Goal: Task Accomplishment & Management: Use online tool/utility

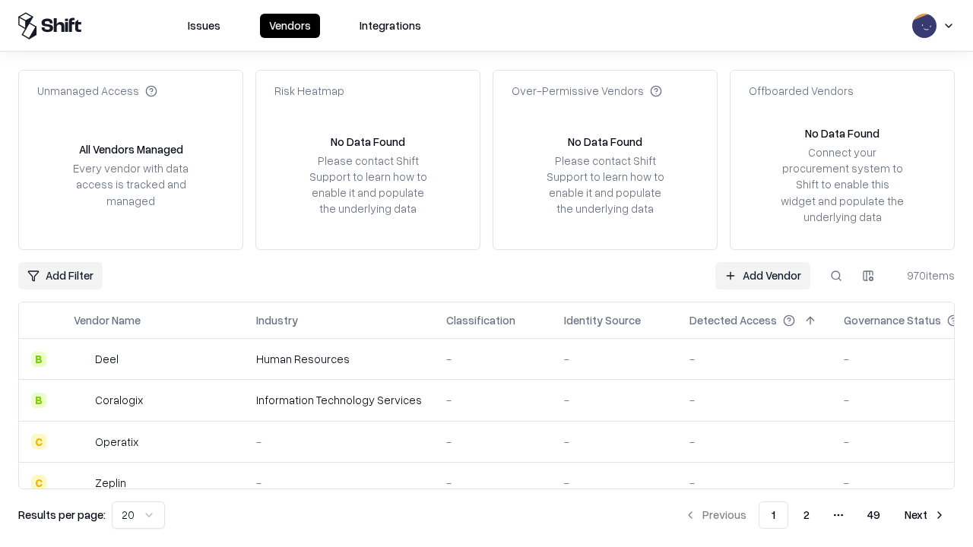
click at [763, 275] on link "Add Vendor" at bounding box center [762, 275] width 95 height 27
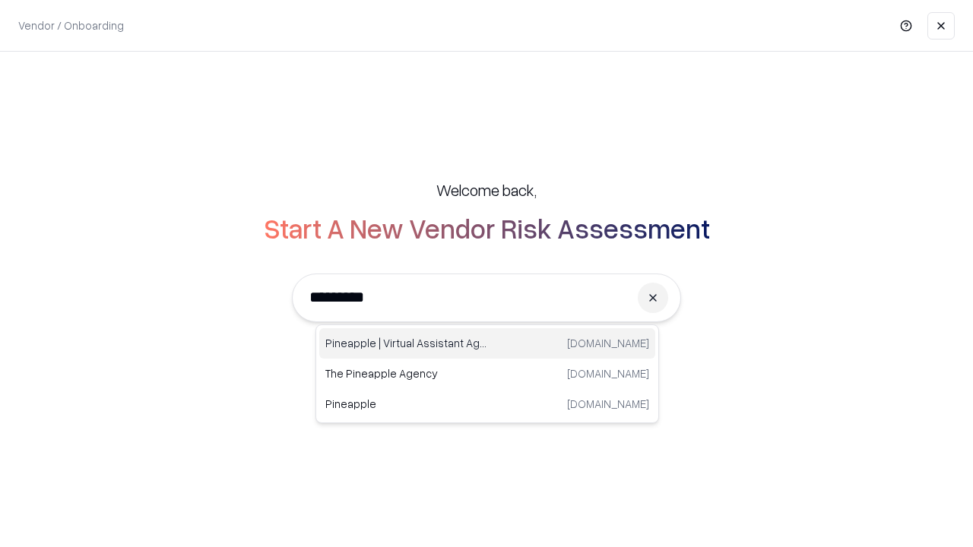
click at [487, 344] on div "Pineapple | Virtual Assistant Agency trypineapple.com" at bounding box center [487, 343] width 336 height 30
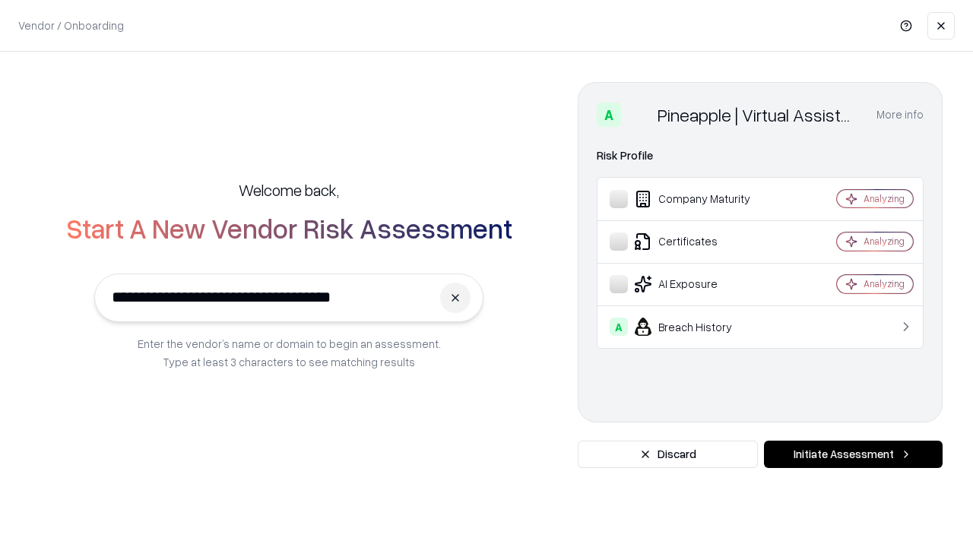
type input "**********"
click at [853, 455] on button "Initiate Assessment" at bounding box center [853, 454] width 179 height 27
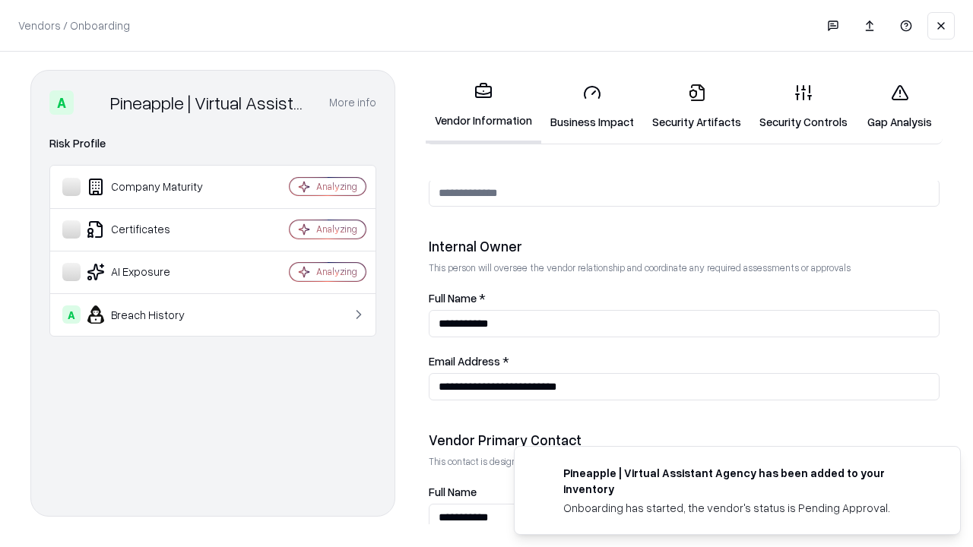
scroll to position [788, 0]
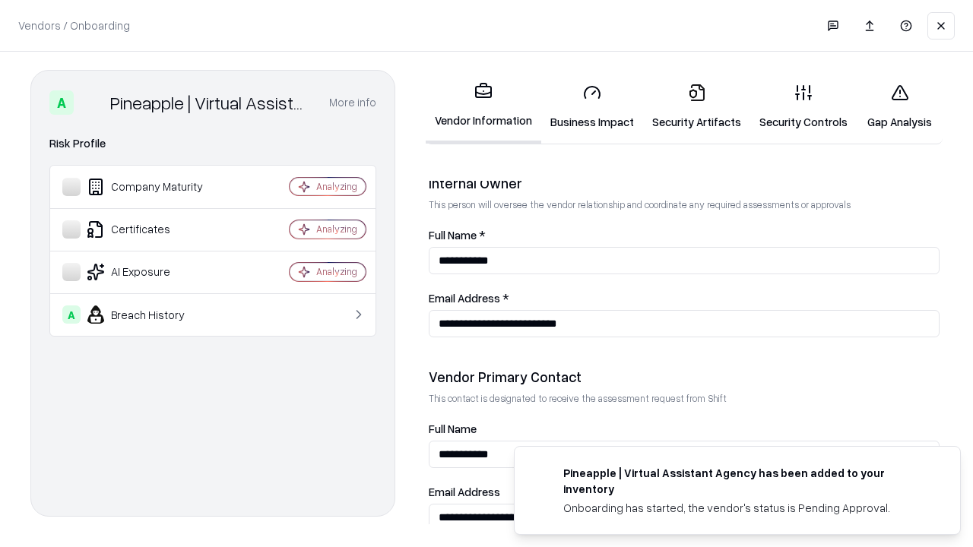
click at [592, 106] on link "Business Impact" at bounding box center [592, 106] width 102 height 71
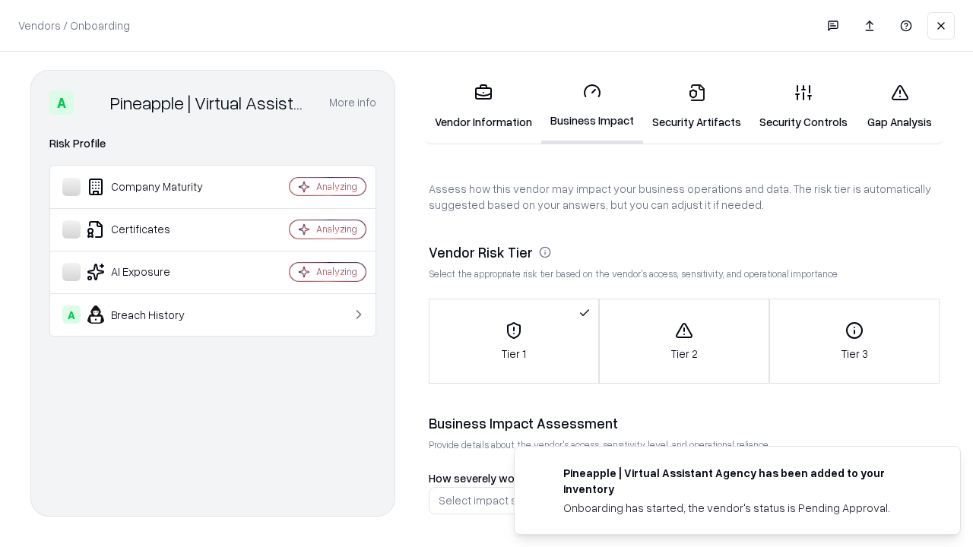
click at [696, 106] on link "Security Artifacts" at bounding box center [696, 106] width 107 height 71
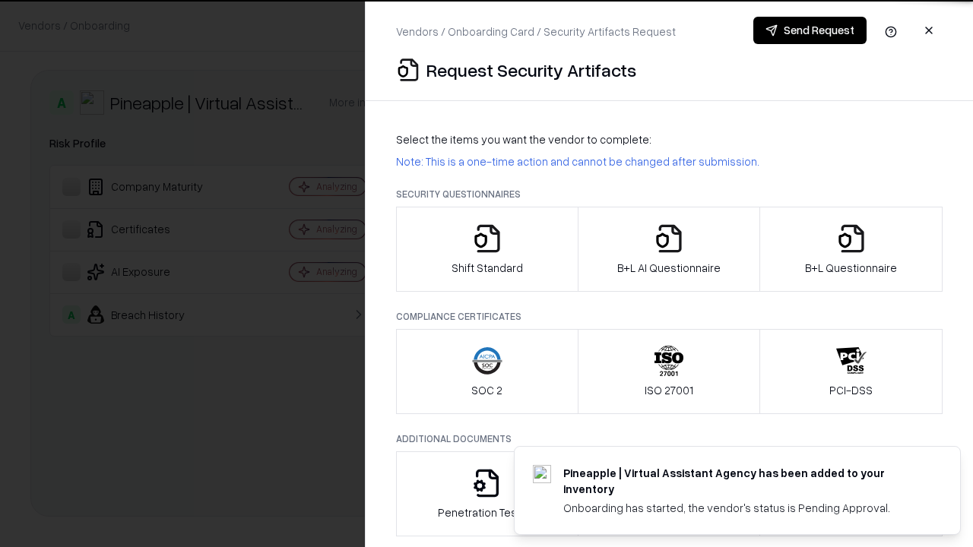
click at [487, 249] on icon "button" at bounding box center [487, 239] width 30 height 30
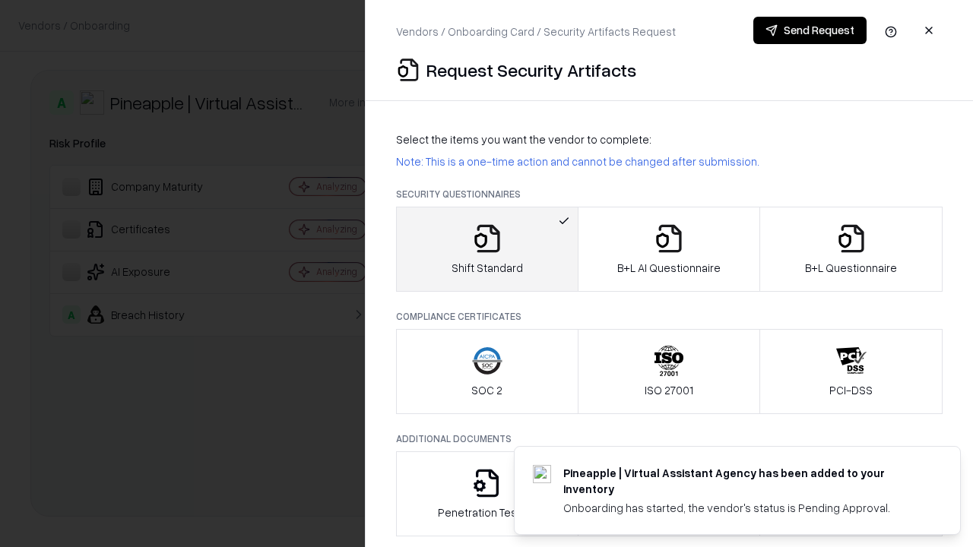
click at [810, 30] on button "Send Request" at bounding box center [809, 30] width 113 height 27
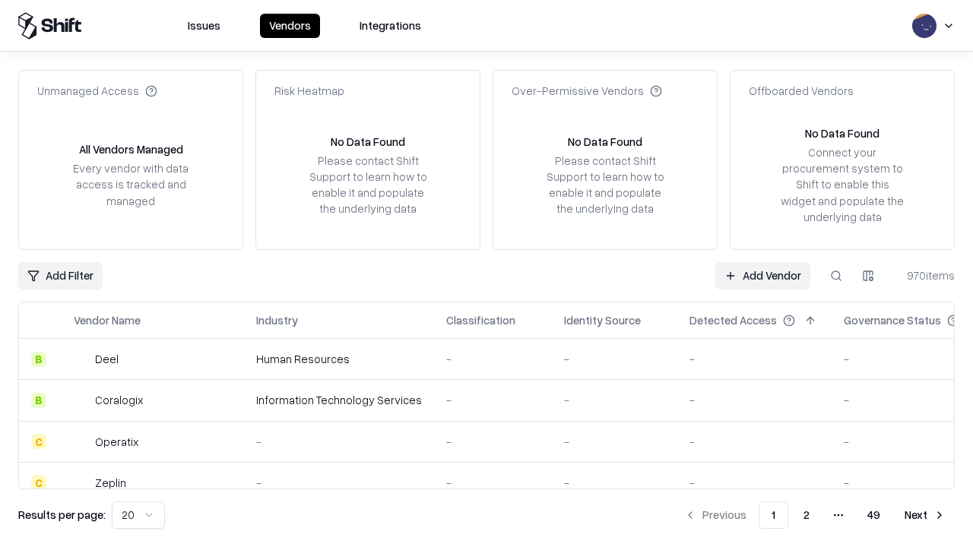
click at [836, 275] on button at bounding box center [836, 275] width 27 height 27
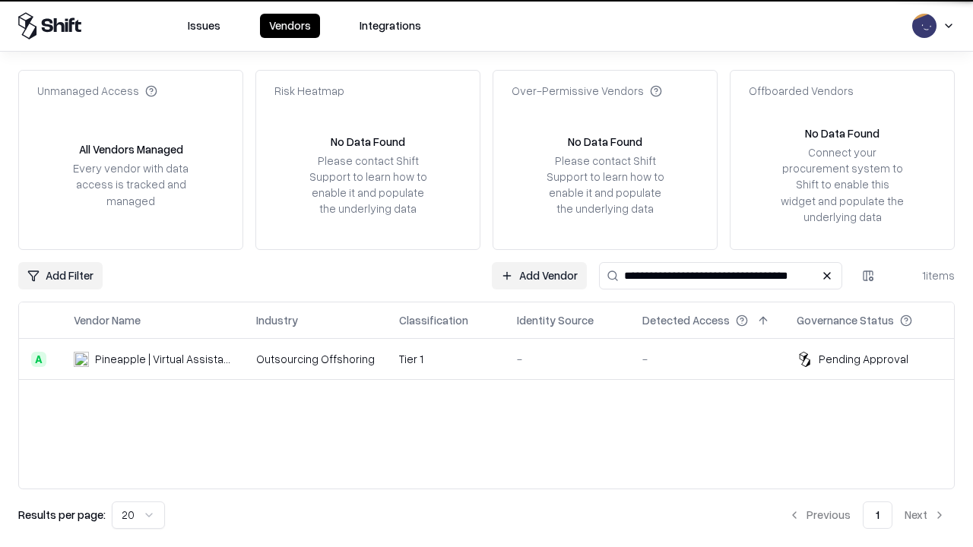
type input "**********"
click at [496, 359] on td "Tier 1" at bounding box center [446, 359] width 118 height 41
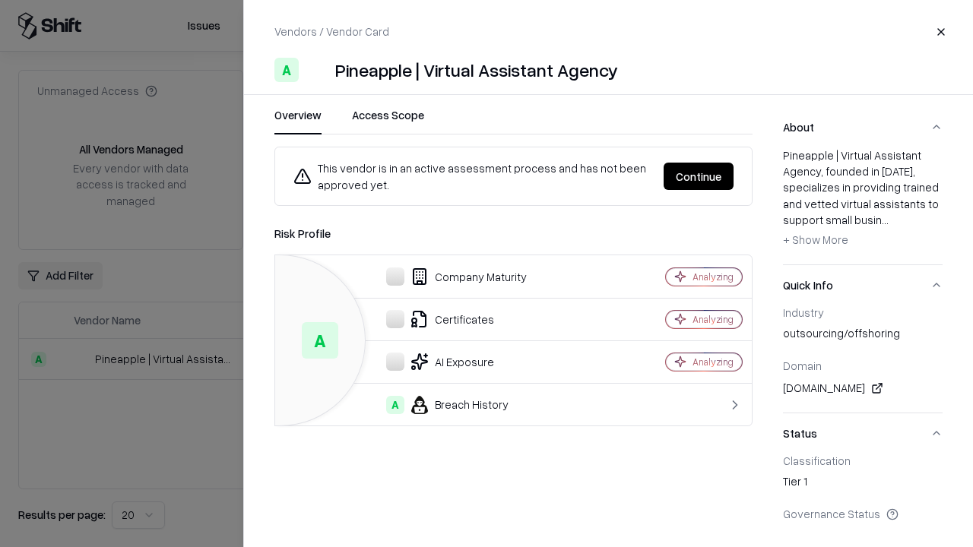
click at [699, 176] on button "Continue" at bounding box center [699, 176] width 70 height 27
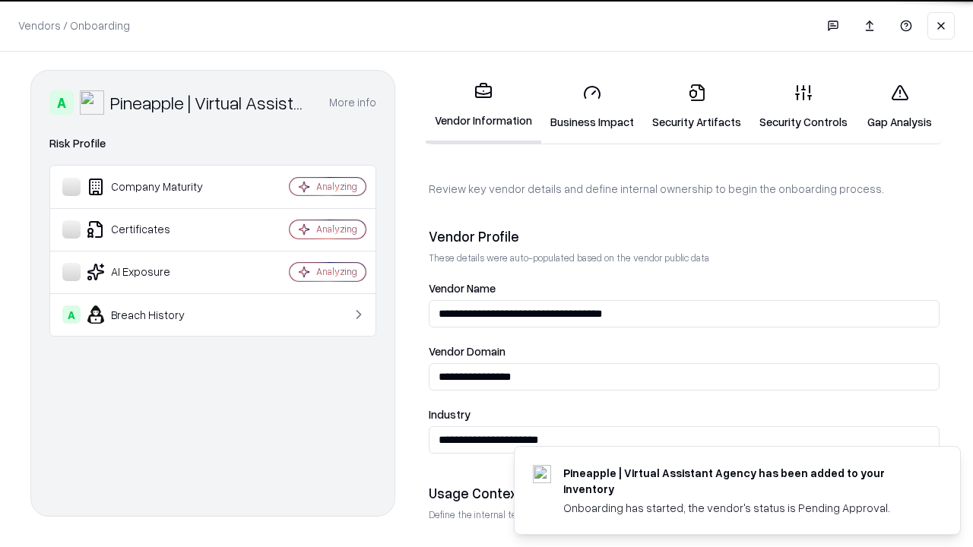
click at [696, 106] on link "Security Artifacts" at bounding box center [696, 106] width 107 height 71
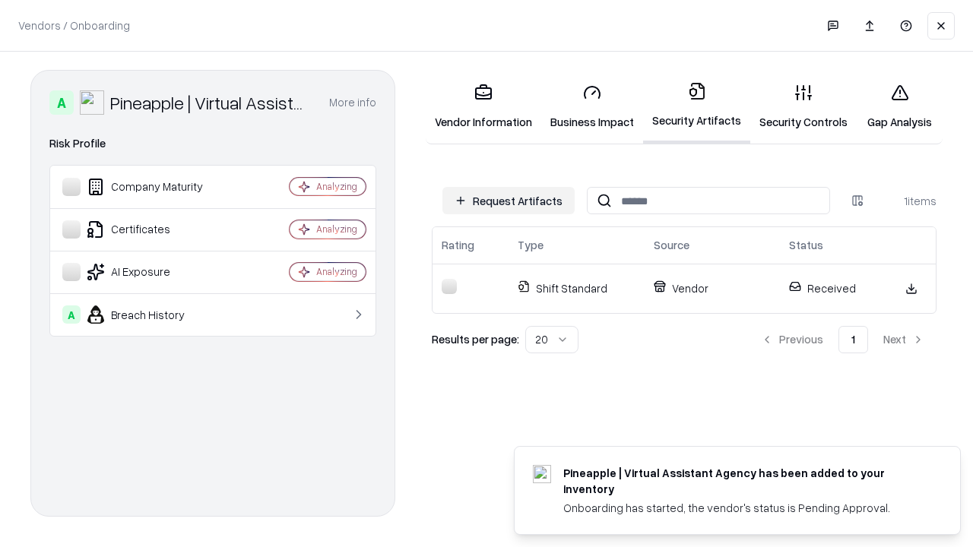
click at [804, 106] on link "Security Controls" at bounding box center [803, 106] width 106 height 71
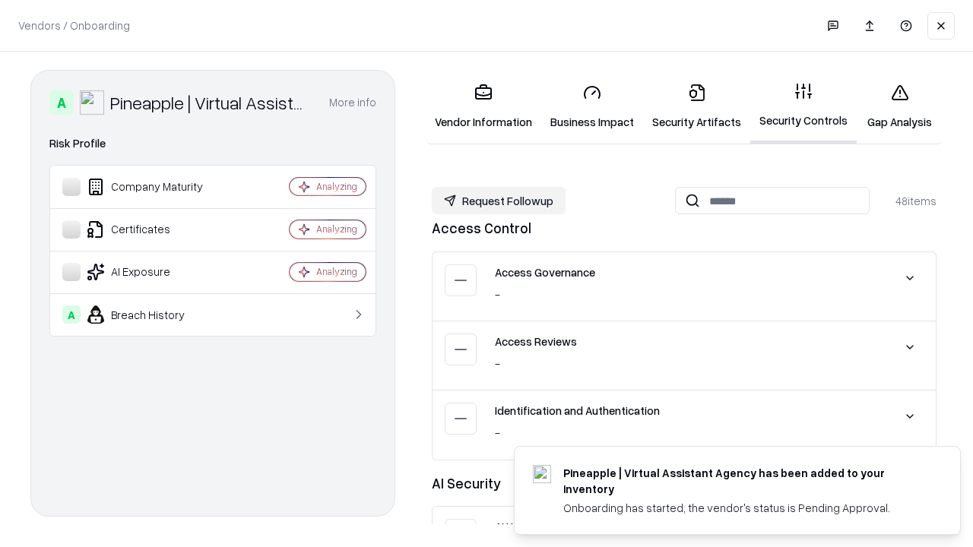
click at [499, 201] on button "Request Followup" at bounding box center [499, 200] width 134 height 27
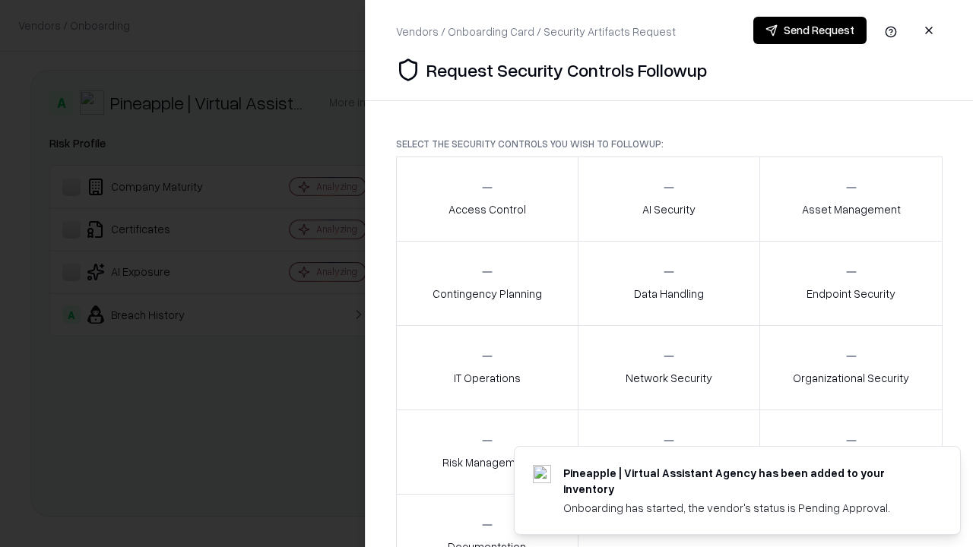
click at [487, 199] on div "Access Control" at bounding box center [488, 198] width 78 height 37
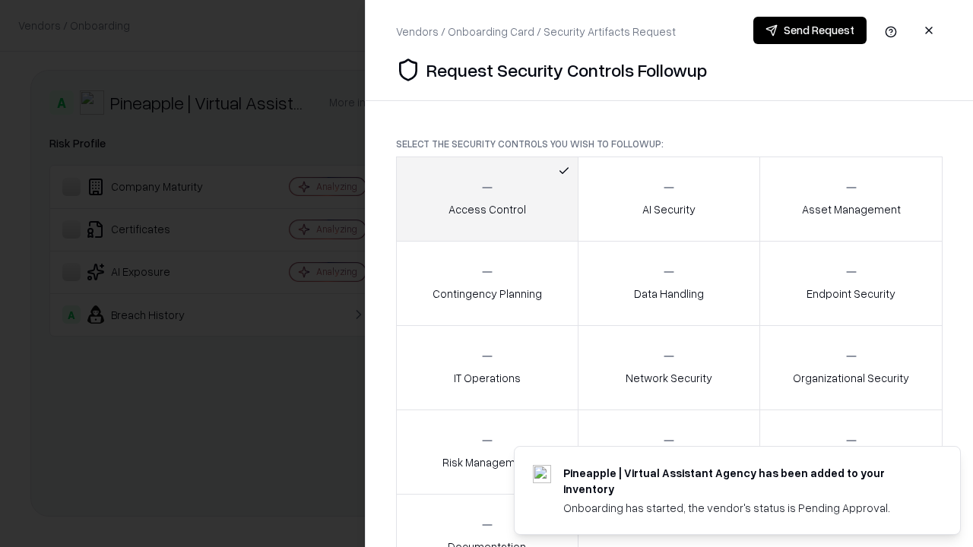
click at [810, 30] on button "Send Request" at bounding box center [809, 30] width 113 height 27
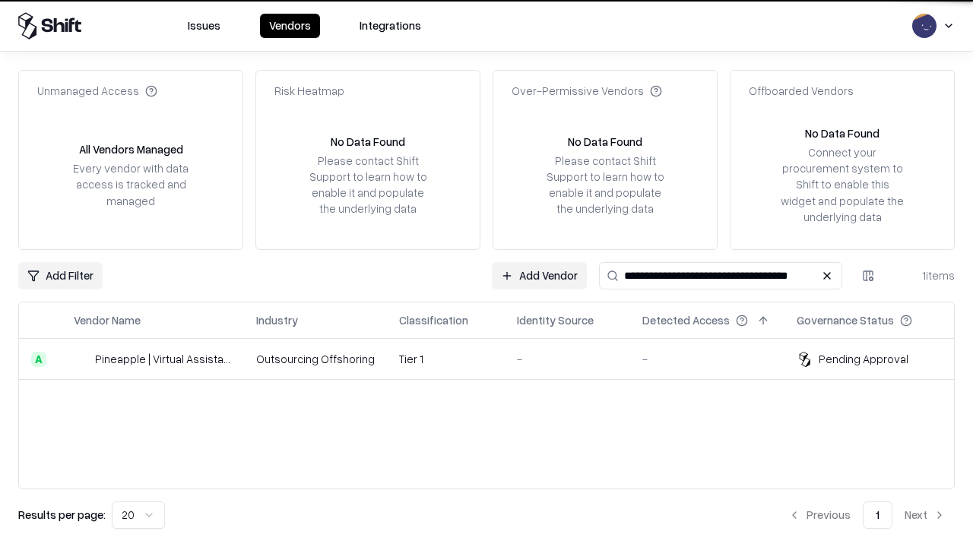
type input "**********"
click at [496, 359] on td "Tier 1" at bounding box center [446, 359] width 118 height 41
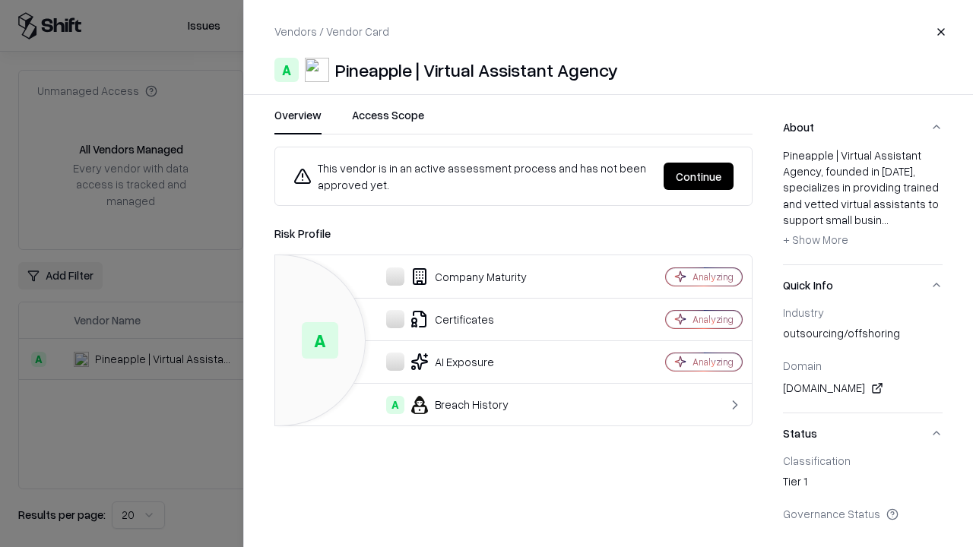
click at [699, 176] on button "Continue" at bounding box center [699, 176] width 70 height 27
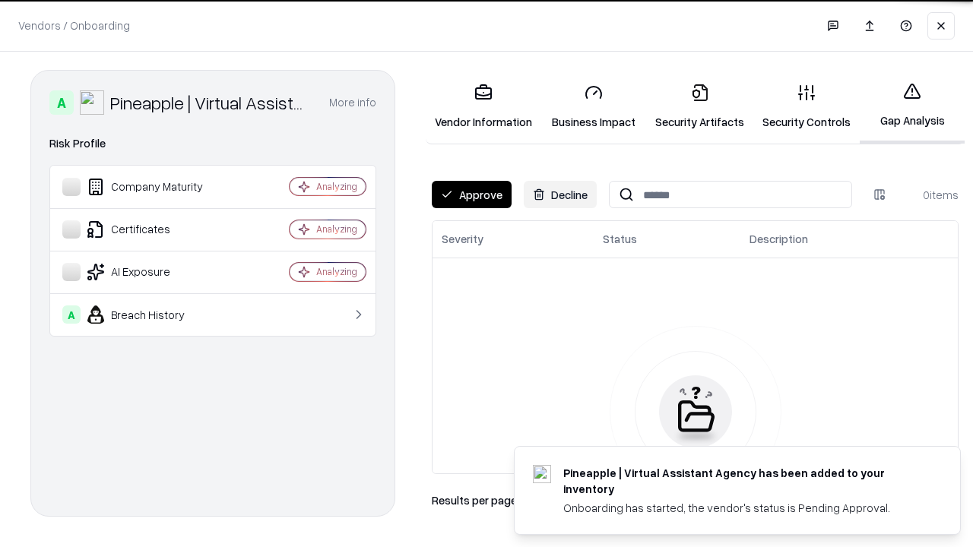
click at [471, 195] on button "Approve" at bounding box center [472, 194] width 80 height 27
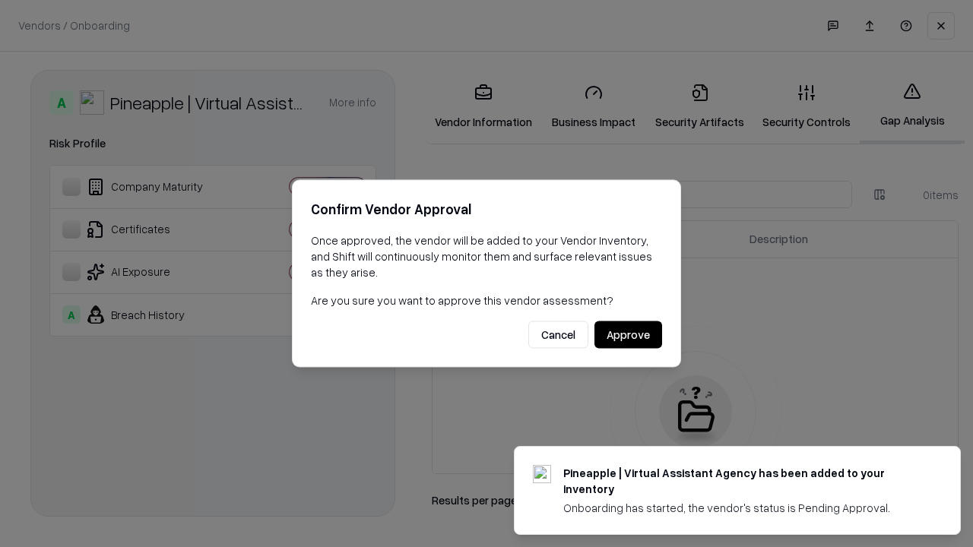
click at [628, 335] on button "Approve" at bounding box center [629, 335] width 68 height 27
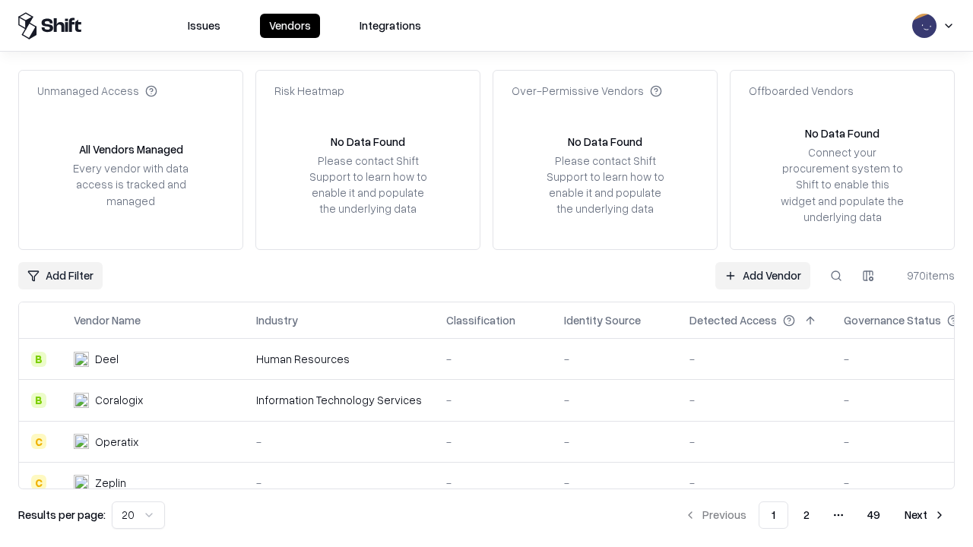
type input "**********"
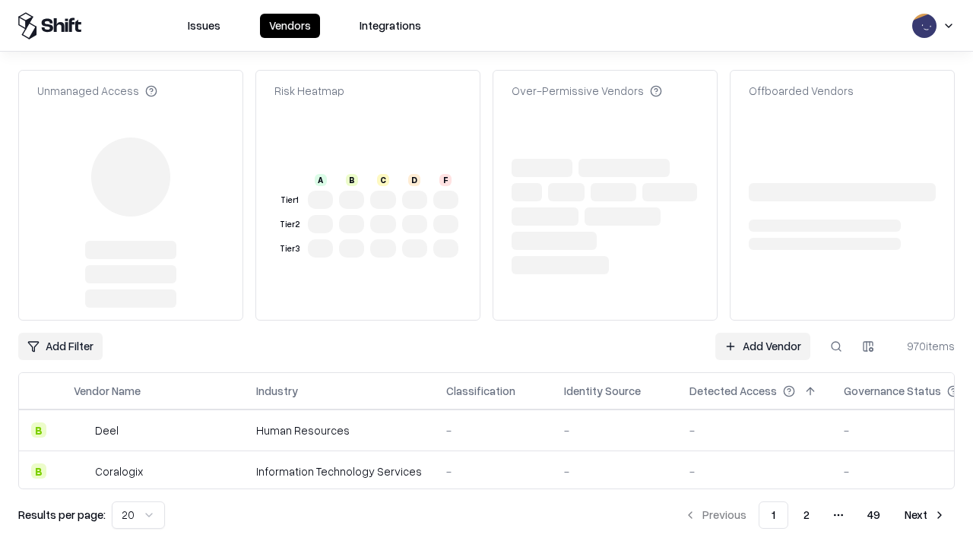
click at [763, 333] on link "Add Vendor" at bounding box center [762, 346] width 95 height 27
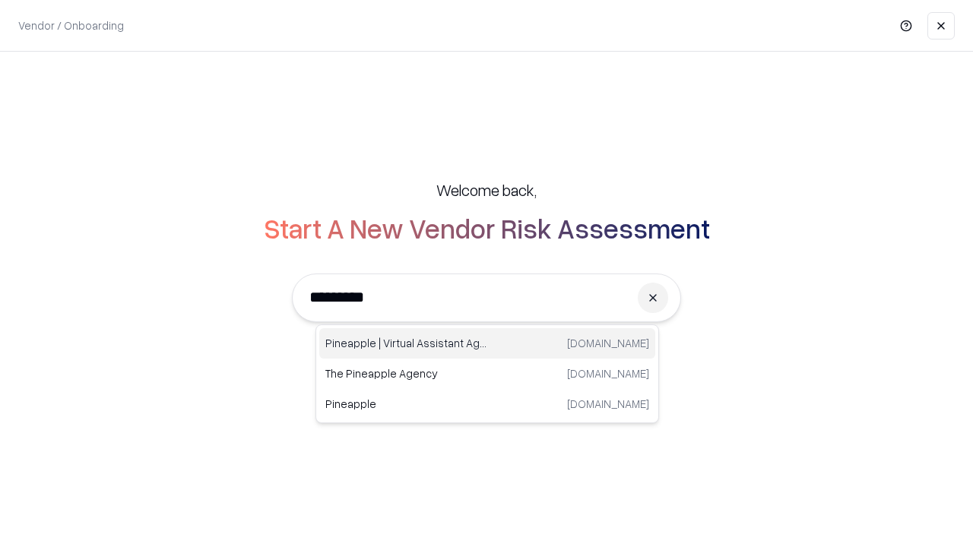
click at [487, 344] on div "Pineapple | Virtual Assistant Agency trypineapple.com" at bounding box center [487, 343] width 336 height 30
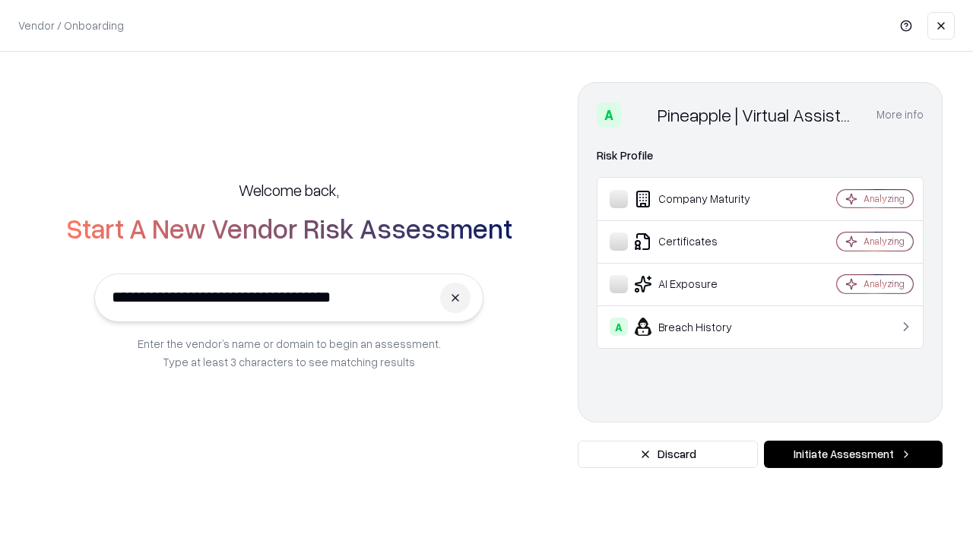
type input "**********"
click at [853, 455] on button "Initiate Assessment" at bounding box center [853, 454] width 179 height 27
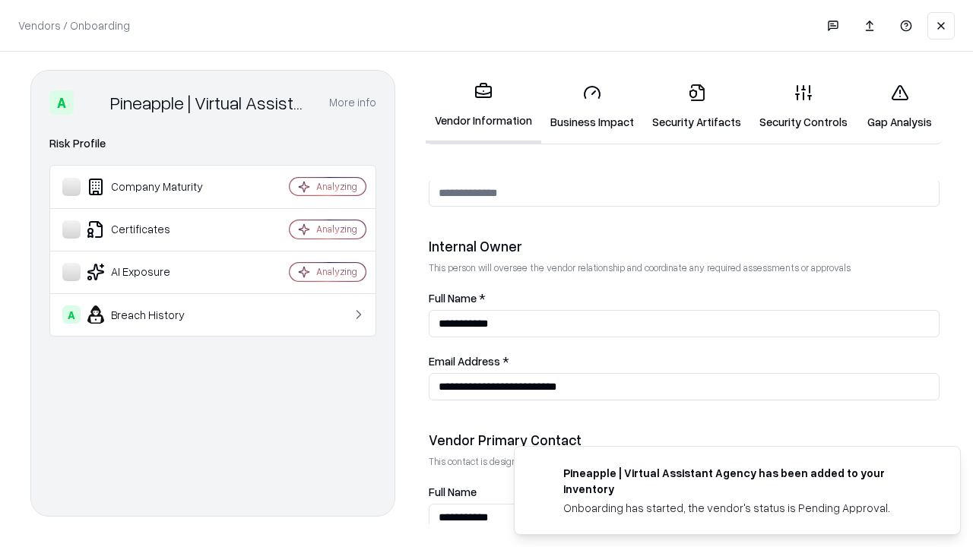
scroll to position [788, 0]
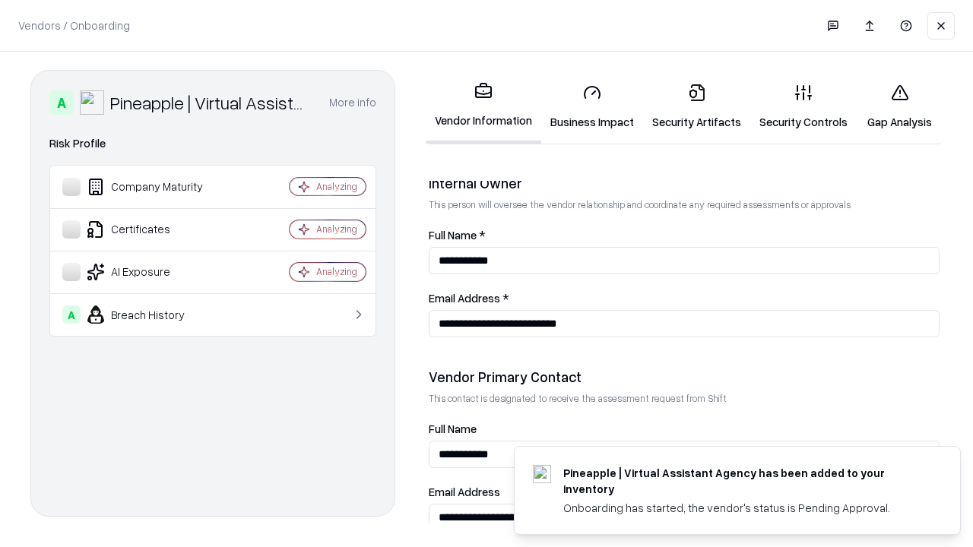
click at [899, 106] on link "Gap Analysis" at bounding box center [900, 106] width 86 height 71
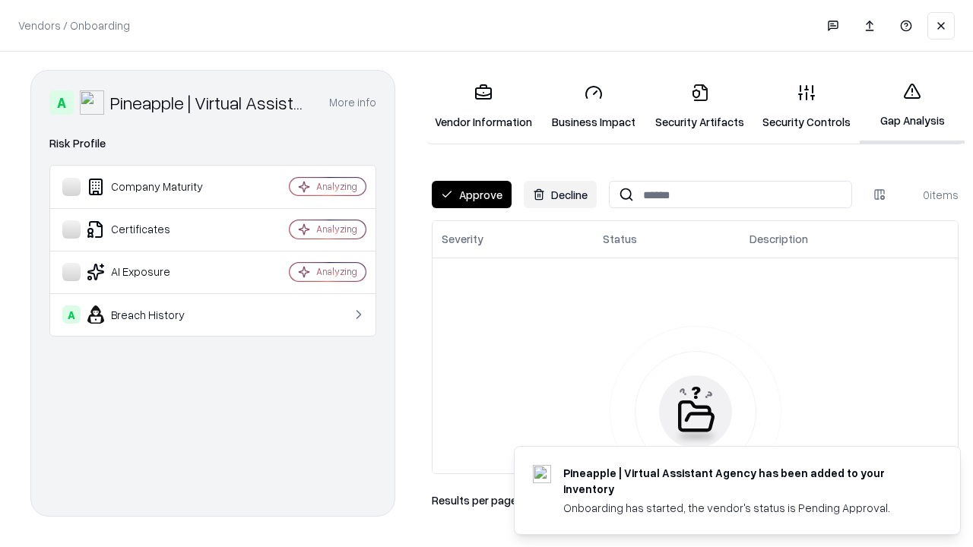
click at [471, 195] on button "Approve" at bounding box center [472, 194] width 80 height 27
